Goal: Navigation & Orientation: Find specific page/section

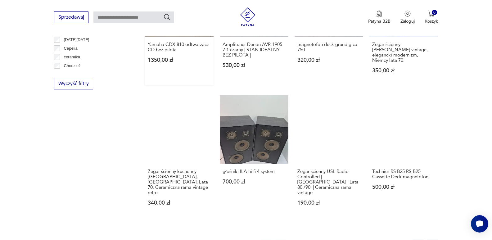
scroll to position [568, 0]
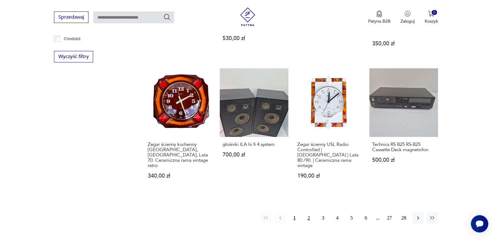
click at [309, 212] on button "2" at bounding box center [308, 217] width 11 height 11
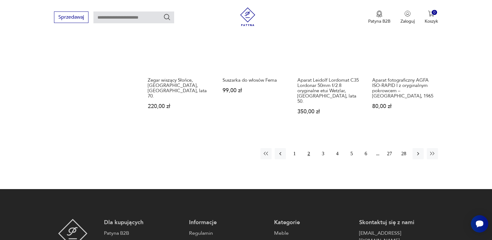
scroll to position [643, 0]
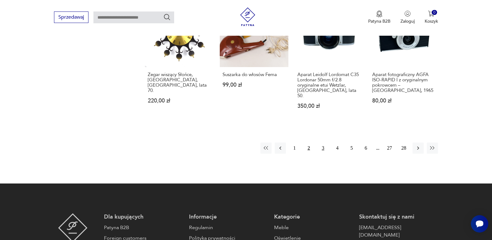
click at [324, 143] on button "3" at bounding box center [323, 148] width 11 height 11
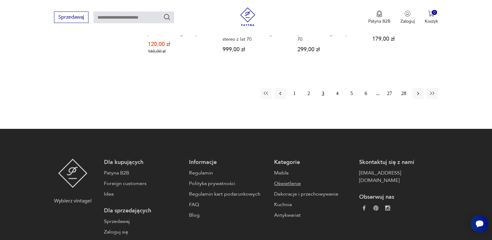
scroll to position [736, 0]
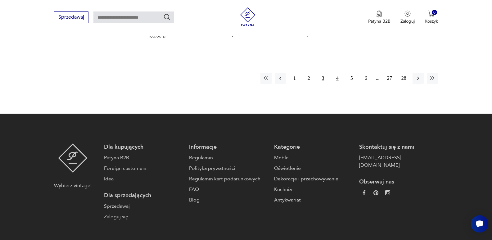
click at [337, 73] on button "4" at bounding box center [337, 78] width 11 height 11
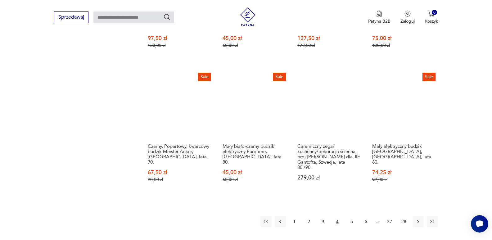
scroll to position [643, 0]
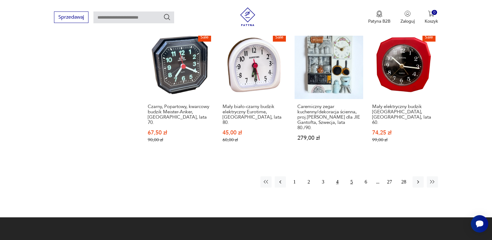
click at [351, 176] on button "5" at bounding box center [351, 181] width 11 height 11
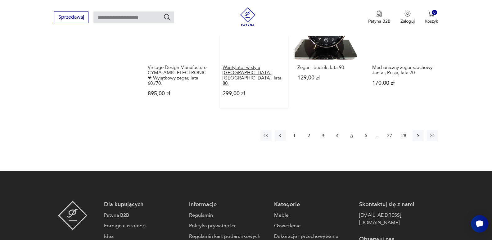
scroll to position [705, 0]
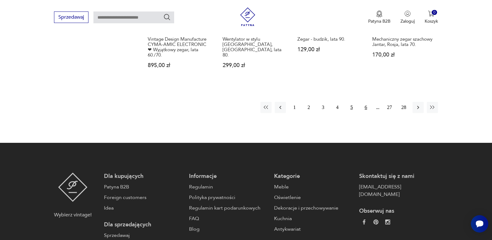
click at [366, 102] on button "6" at bounding box center [366, 107] width 11 height 11
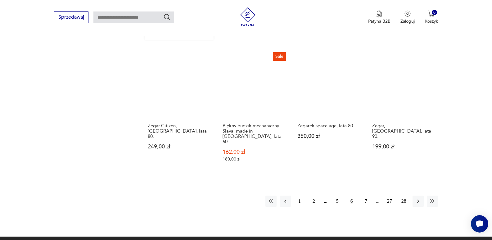
scroll to position [612, 0]
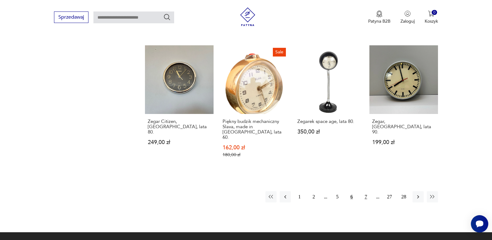
click at [367, 191] on button "7" at bounding box center [366, 196] width 11 height 11
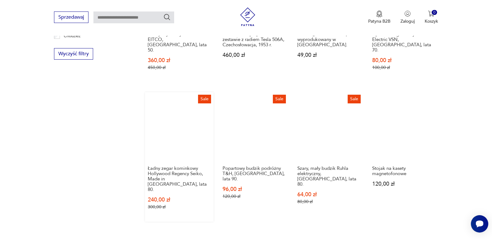
scroll to position [581, 0]
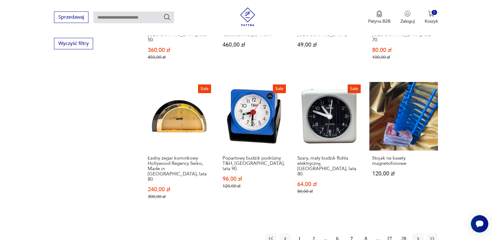
click at [366, 233] on button "8" at bounding box center [366, 238] width 11 height 11
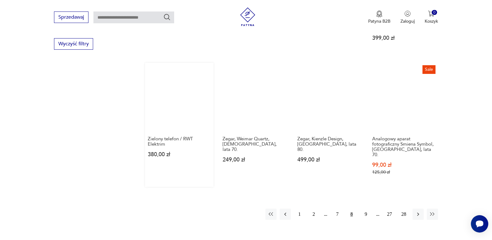
scroll to position [581, 0]
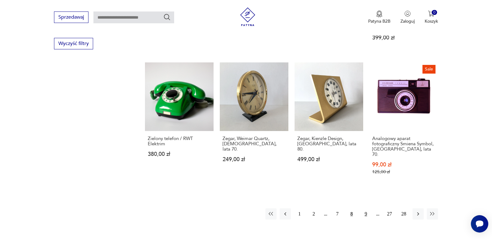
click at [366, 208] on button "9" at bounding box center [366, 213] width 11 height 11
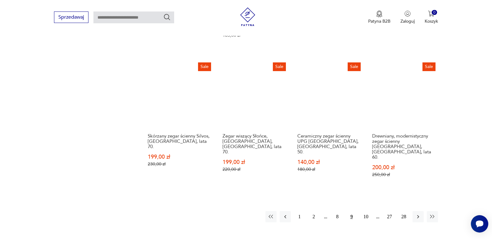
scroll to position [612, 0]
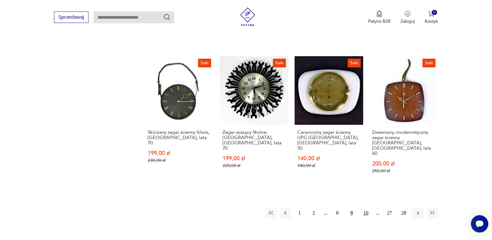
click at [366, 207] on button "10" at bounding box center [366, 212] width 11 height 11
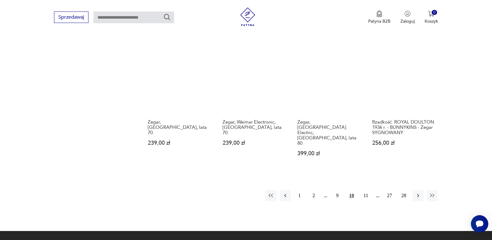
scroll to position [612, 0]
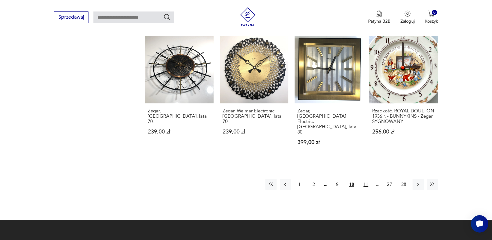
click at [365, 179] on button "11" at bounding box center [366, 184] width 11 height 11
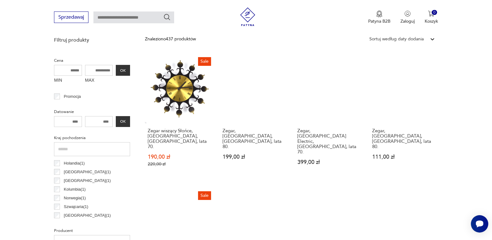
scroll to position [208, 0]
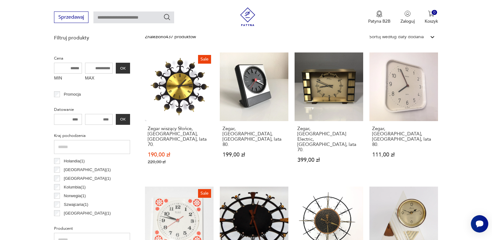
click at [66, 69] on input "MIN" at bounding box center [68, 68] width 28 height 11
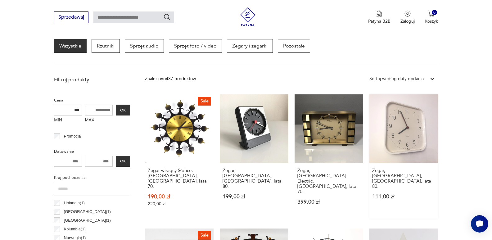
scroll to position [177, 0]
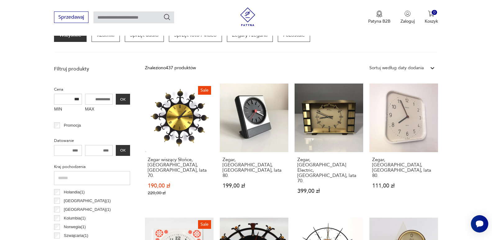
type input "***"
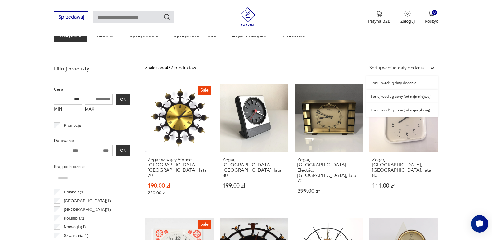
click at [433, 68] on icon at bounding box center [433, 68] width 6 height 6
click at [418, 111] on div "Sortuj według ceny (od największej)" at bounding box center [402, 110] width 72 height 14
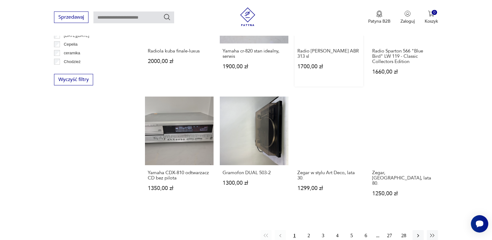
scroll to position [550, 0]
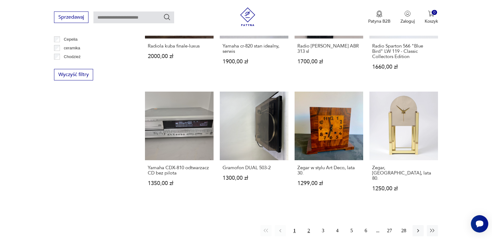
click at [308, 225] on button "2" at bounding box center [308, 230] width 11 height 11
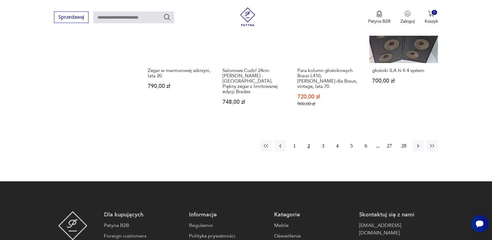
scroll to position [643, 0]
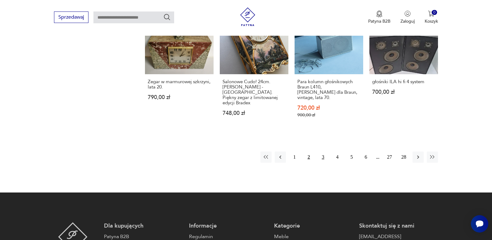
click at [325, 152] on button "3" at bounding box center [323, 157] width 11 height 11
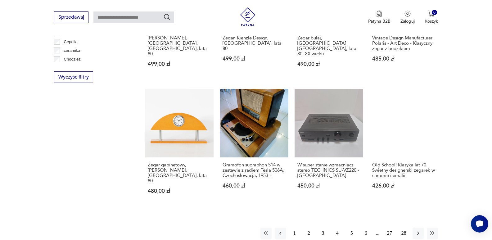
scroll to position [643, 0]
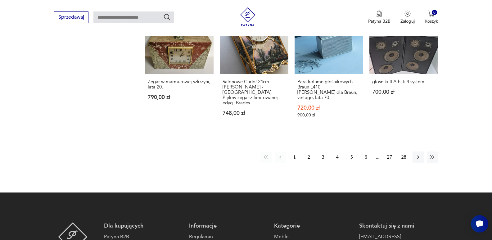
scroll to position [550, 0]
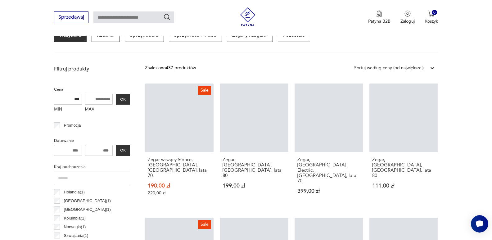
scroll to position [612, 0]
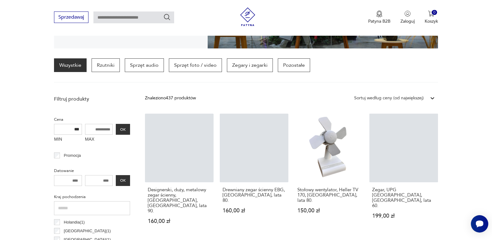
scroll to position [146, 0]
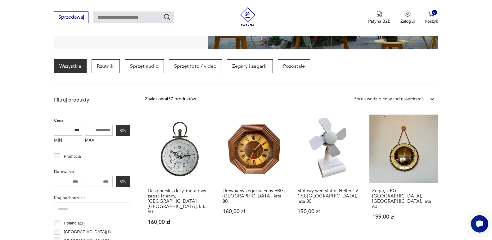
scroll to position [705, 0]
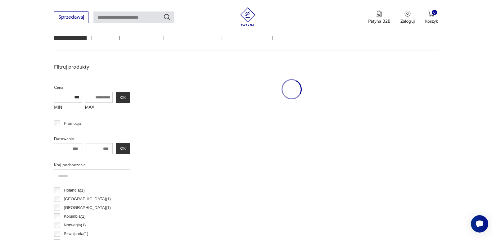
scroll to position [146, 0]
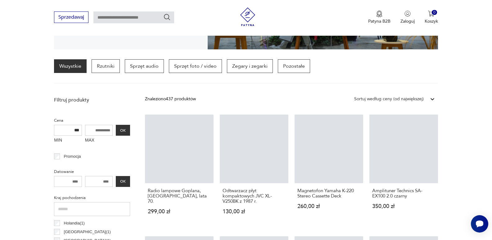
scroll to position [568, 0]
